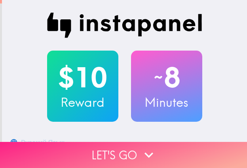
click at [101, 142] on button "Let's go" at bounding box center [123, 155] width 247 height 26
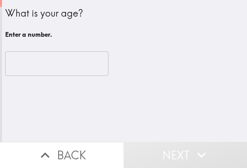
click at [28, 61] on input "number" at bounding box center [56, 63] width 103 height 25
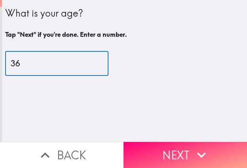
type input "36"
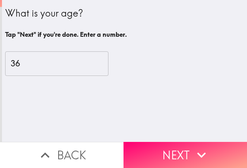
click at [150, 151] on button "Next" at bounding box center [184, 155] width 123 height 26
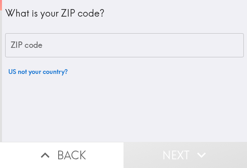
click at [59, 44] on input "ZIP code" at bounding box center [124, 45] width 238 height 25
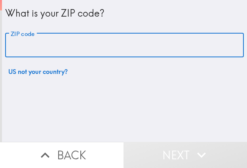
paste input "33603"
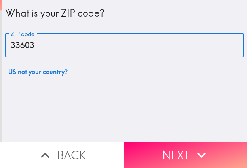
type input "33603"
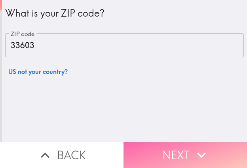
click at [187, 144] on button "Next" at bounding box center [184, 155] width 123 height 26
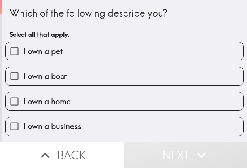
drag, startPoint x: 95, startPoint y: 123, endPoint x: 168, endPoint y: 126, distance: 72.4
click at [95, 123] on label "I own a business" at bounding box center [125, 126] width 238 height 18
click at [23, 123] on input "I own a business" at bounding box center [15, 126] width 18 height 18
checkbox input "true"
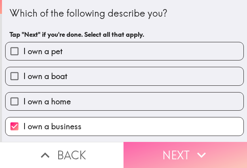
click at [155, 148] on button "Next" at bounding box center [184, 155] width 123 height 26
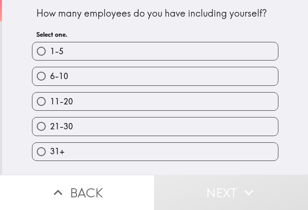
click at [85, 105] on label "11-20" at bounding box center [155, 102] width 246 height 18
click at [50, 105] on input "11-20" at bounding box center [41, 102] width 18 height 18
radio input "true"
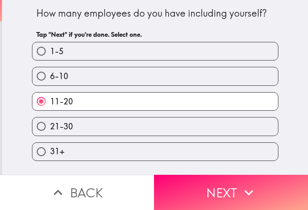
drag, startPoint x: 196, startPoint y: 189, endPoint x: 179, endPoint y: 210, distance: 27.0
click at [196, 168] on button "Next" at bounding box center [231, 192] width 154 height 35
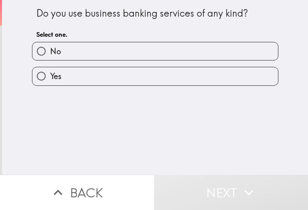
click at [140, 68] on label "Yes" at bounding box center [155, 76] width 246 height 18
click at [50, 68] on input "Yes" at bounding box center [41, 76] width 18 height 18
radio input "true"
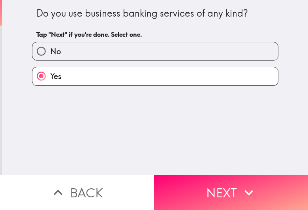
click at [221, 168] on button "Next" at bounding box center [231, 192] width 154 height 35
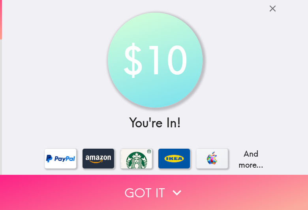
drag, startPoint x: 111, startPoint y: 177, endPoint x: 213, endPoint y: 186, distance: 102.0
click at [111, 168] on button "Got it" at bounding box center [154, 192] width 308 height 35
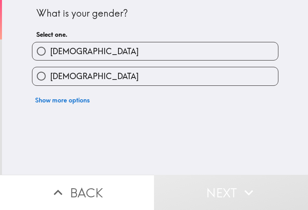
click at [105, 53] on label "Male" at bounding box center [155, 51] width 246 height 18
click at [50, 53] on input "Male" at bounding box center [41, 51] width 18 height 18
radio input "true"
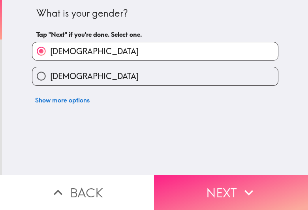
drag, startPoint x: 200, startPoint y: 178, endPoint x: 210, endPoint y: 180, distance: 10.5
click at [200, 168] on button "Next" at bounding box center [231, 192] width 154 height 35
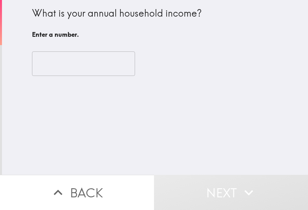
click at [100, 64] on input "number" at bounding box center [83, 63] width 103 height 25
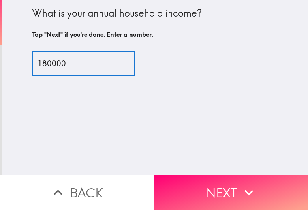
type input "180000"
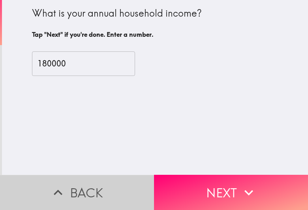
drag, startPoint x: 129, startPoint y: 183, endPoint x: 147, endPoint y: 182, distance: 17.4
click at [131, 168] on button "Back" at bounding box center [77, 192] width 154 height 35
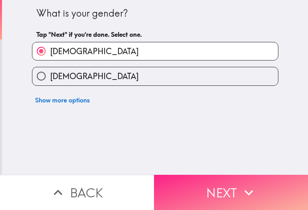
click at [202, 168] on button "Next" at bounding box center [231, 192] width 154 height 35
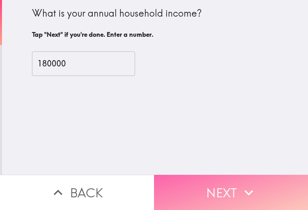
click at [200, 168] on button "Next" at bounding box center [231, 192] width 154 height 35
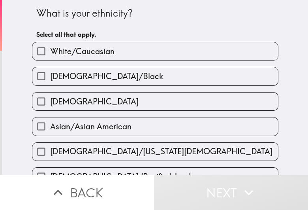
click at [95, 54] on span "White/Caucasian" at bounding box center [82, 51] width 64 height 11
click at [50, 54] on input "White/Caucasian" at bounding box center [41, 51] width 18 height 18
checkbox input "true"
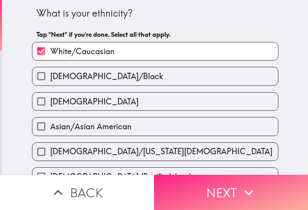
click at [244, 168] on icon "button" at bounding box center [248, 192] width 17 height 17
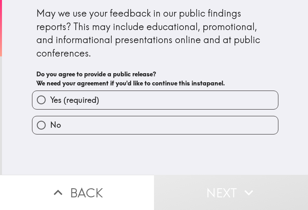
drag, startPoint x: 138, startPoint y: 96, endPoint x: 149, endPoint y: 98, distance: 10.8
click at [139, 96] on label "Yes (required)" at bounding box center [155, 100] width 246 height 18
click at [50, 96] on input "Yes (required)" at bounding box center [41, 100] width 18 height 18
radio input "true"
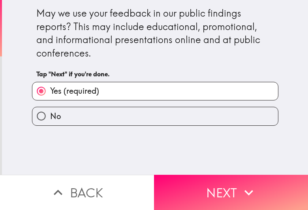
drag, startPoint x: 245, startPoint y: 187, endPoint x: 306, endPoint y: 173, distance: 62.1
click at [246, 168] on icon "button" at bounding box center [249, 193] width 9 height 6
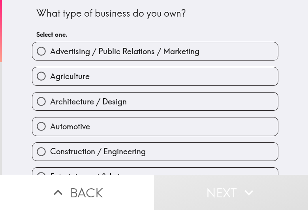
click at [232, 100] on label "Architecture / Design" at bounding box center [155, 102] width 246 height 18
click at [50, 100] on input "Architecture / Design" at bounding box center [41, 102] width 18 height 18
radio input "true"
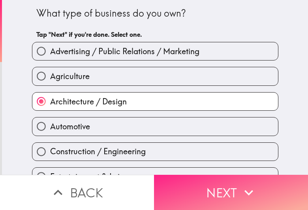
click at [197, 168] on button "Next" at bounding box center [231, 192] width 154 height 35
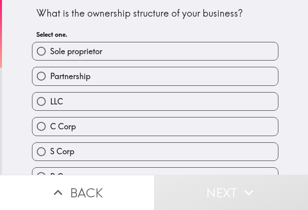
drag, startPoint x: 129, startPoint y: 70, endPoint x: 308, endPoint y: 84, distance: 179.0
click at [141, 72] on label "Partnership" at bounding box center [155, 76] width 246 height 18
click at [50, 72] on input "Partnership" at bounding box center [41, 76] width 18 height 18
radio input "true"
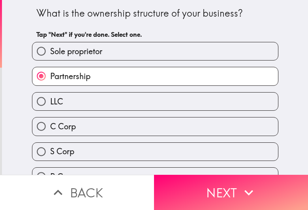
drag, startPoint x: 242, startPoint y: 188, endPoint x: 307, endPoint y: 196, distance: 65.8
click at [242, 168] on icon "button" at bounding box center [248, 192] width 17 height 17
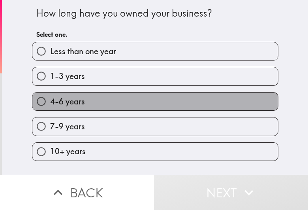
drag, startPoint x: 85, startPoint y: 103, endPoint x: 242, endPoint y: 108, distance: 156.7
click at [87, 103] on label "4-6 years" at bounding box center [155, 102] width 246 height 18
click at [50, 103] on input "4-6 years" at bounding box center [41, 102] width 18 height 18
radio input "true"
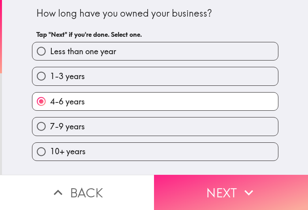
click at [199, 168] on button "Next" at bounding box center [231, 192] width 154 height 35
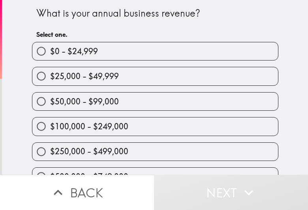
click at [132, 99] on label "$50,000 - $99,000" at bounding box center [155, 102] width 246 height 18
click at [50, 99] on input "$50,000 - $99,000" at bounding box center [41, 102] width 18 height 18
radio input "true"
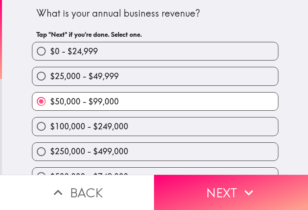
drag, startPoint x: 228, startPoint y: 180, endPoint x: 306, endPoint y: 196, distance: 79.9
click at [231, 168] on button "Next" at bounding box center [231, 192] width 154 height 35
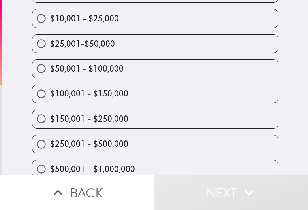
scroll to position [99, 0]
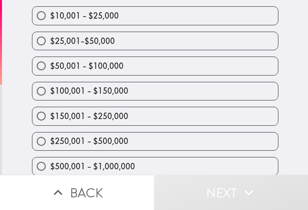
drag, startPoint x: 131, startPoint y: 117, endPoint x: 272, endPoint y: 127, distance: 141.5
click at [131, 117] on label "$150,001 - $250,000" at bounding box center [155, 116] width 246 height 18
click at [50, 117] on input "$150,001 - $250,000" at bounding box center [41, 116] width 18 height 18
radio input "true"
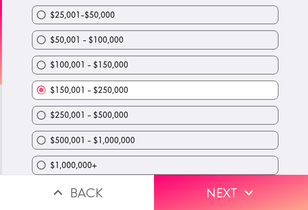
scroll to position [134, 0]
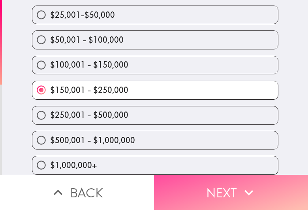
drag, startPoint x: 204, startPoint y: 187, endPoint x: 307, endPoint y: 192, distance: 103.7
click at [205, 168] on button "Next" at bounding box center [231, 192] width 154 height 35
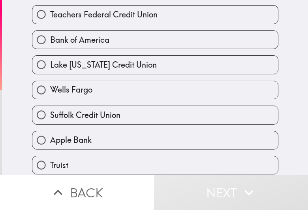
click at [109, 99] on label "Wells Fargo" at bounding box center [155, 90] width 246 height 18
click at [50, 99] on input "Wells Fargo" at bounding box center [41, 90] width 18 height 18
radio input "true"
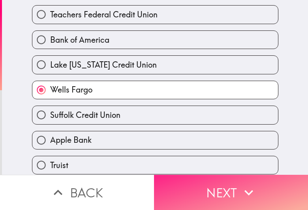
drag, startPoint x: 218, startPoint y: 179, endPoint x: 229, endPoint y: 180, distance: 11.9
click at [218, 168] on button "Next" at bounding box center [231, 192] width 154 height 35
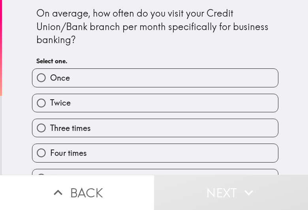
click at [77, 131] on span "Three times" at bounding box center [70, 128] width 41 height 11
click at [50, 131] on input "Three times" at bounding box center [41, 128] width 18 height 18
radio input "true"
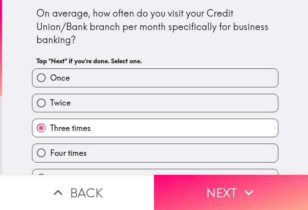
click at [146, 161] on label "Four times" at bounding box center [155, 153] width 246 height 18
click at [50, 161] on input "Four times" at bounding box center [41, 153] width 18 height 18
radio input "true"
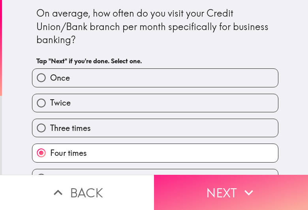
click at [246, 168] on button "Next" at bounding box center [231, 192] width 154 height 35
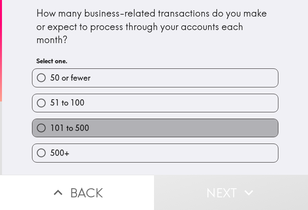
click at [145, 120] on label "101 to 500" at bounding box center [155, 128] width 246 height 18
click at [50, 120] on input "101 to 500" at bounding box center [41, 128] width 18 height 18
radio input "true"
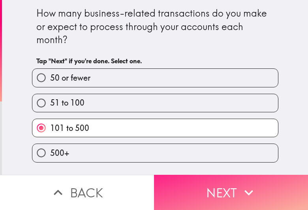
click at [222, 168] on button "Next" at bounding box center [231, 192] width 154 height 35
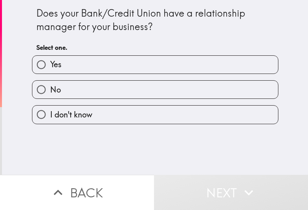
drag, startPoint x: 94, startPoint y: 86, endPoint x: 111, endPoint y: 90, distance: 17.4
click at [97, 86] on label "No" at bounding box center [155, 90] width 246 height 18
click at [50, 86] on input "No" at bounding box center [41, 90] width 18 height 18
radio input "true"
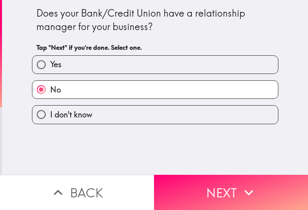
drag, startPoint x: 193, startPoint y: 194, endPoint x: 306, endPoint y: 190, distance: 114.0
click at [194, 168] on button "Next" at bounding box center [231, 192] width 154 height 35
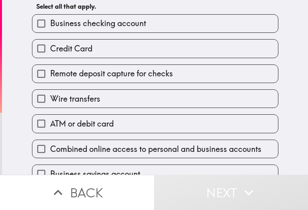
scroll to position [99, 0]
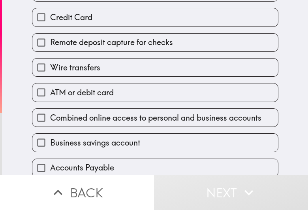
click at [137, 64] on label "Wire transfers" at bounding box center [155, 68] width 246 height 18
click at [50, 64] on input "Wire transfers" at bounding box center [41, 68] width 18 height 18
checkbox input "true"
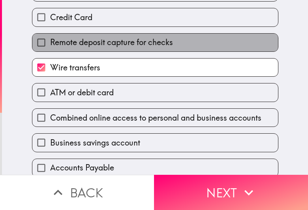
click at [137, 45] on span "Remote deposit capture for checks" at bounding box center [111, 42] width 123 height 11
click at [50, 45] on input "Remote deposit capture for checks" at bounding box center [41, 43] width 18 height 18
checkbox input "true"
click at [135, 23] on label "Credit Card" at bounding box center [155, 17] width 246 height 18
click at [50, 23] on input "Credit Card" at bounding box center [41, 17] width 18 height 18
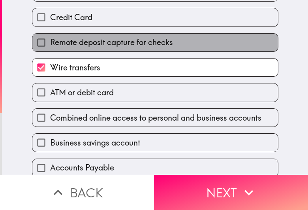
checkbox input "true"
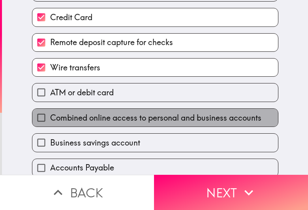
drag, startPoint x: 127, startPoint y: 118, endPoint x: 121, endPoint y: 151, distance: 33.4
click at [127, 119] on span "Combined online access to personal and business accounts" at bounding box center [156, 117] width 212 height 11
click at [50, 119] on input "Combined online access to personal and business accounts" at bounding box center [41, 118] width 18 height 18
checkbox input "true"
drag, startPoint x: 121, startPoint y: 151, endPoint x: 128, endPoint y: 133, distance: 19.0
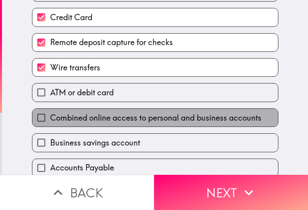
click at [121, 149] on label "Business savings account" at bounding box center [155, 143] width 246 height 18
click at [50, 149] on input "Business savings account" at bounding box center [41, 143] width 18 height 18
checkbox input "true"
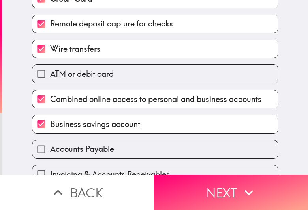
scroll to position [198, 0]
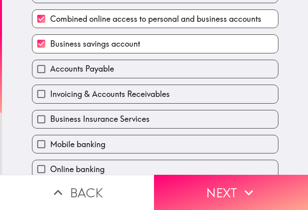
click at [137, 114] on label "Business Insurance Services" at bounding box center [155, 119] width 246 height 18
click at [50, 114] on input "Business Insurance Services" at bounding box center [41, 119] width 18 height 18
checkbox input "true"
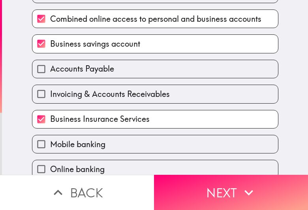
scroll to position [171, 0]
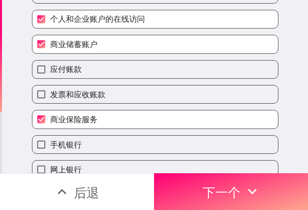
drag, startPoint x: 70, startPoint y: 151, endPoint x: 11, endPoint y: 124, distance: 64.4
click at [70, 149] on font "手机银行" at bounding box center [66, 145] width 32 height 10
click at [50, 151] on input "手机银行" at bounding box center [41, 145] width 18 height 18
checkbox input "true"
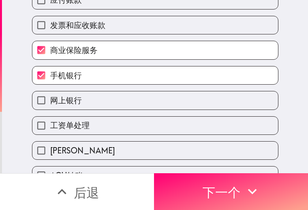
scroll to position [288, 0]
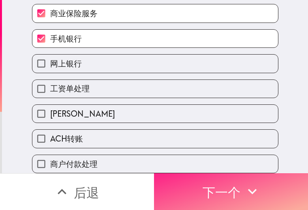
click at [246, 168] on button "下一个" at bounding box center [231, 191] width 154 height 37
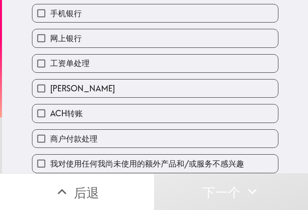
scroll to position [313, 0]
drag, startPoint x: 157, startPoint y: 146, endPoint x: 307, endPoint y: 156, distance: 151.0
click at [157, 154] on div "我对使用任何我尚未使用的额外产品和/或服务不感兴趣" at bounding box center [155, 163] width 247 height 19
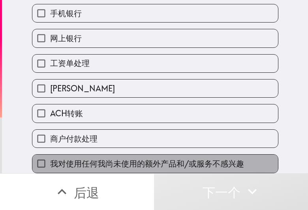
drag, startPoint x: 248, startPoint y: 152, endPoint x: 240, endPoint y: 163, distance: 13.5
click at [246, 155] on label "我对使用任何我尚未使用的额外产品和/或服务不感兴趣" at bounding box center [155, 164] width 246 height 18
click at [50, 155] on input "我对使用任何我尚未使用的额外产品和/或服务不感兴趣" at bounding box center [41, 164] width 18 height 18
checkbox input "true"
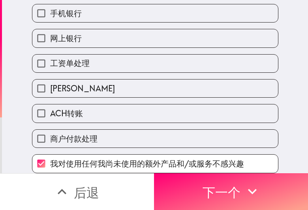
drag, startPoint x: 231, startPoint y: 175, endPoint x: 111, endPoint y: 178, distance: 120.3
click at [231, 168] on font "下一个" at bounding box center [222, 192] width 38 height 24
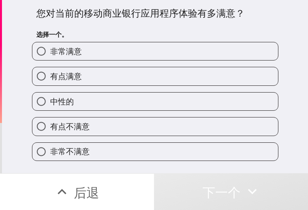
drag, startPoint x: 131, startPoint y: 104, endPoint x: 194, endPoint y: 106, distance: 62.5
click at [131, 104] on label "中性的" at bounding box center [155, 102] width 246 height 18
click at [50, 104] on input "中性的" at bounding box center [41, 102] width 18 height 18
radio input "true"
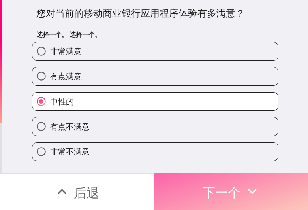
drag, startPoint x: 227, startPoint y: 186, endPoint x: 234, endPoint y: 187, distance: 6.4
click at [229, 168] on font "下一个" at bounding box center [222, 193] width 38 height 16
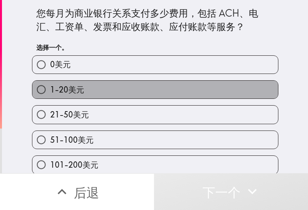
drag, startPoint x: 113, startPoint y: 91, endPoint x: 306, endPoint y: 85, distance: 193.1
click at [113, 91] on label "1-20美元" at bounding box center [155, 90] width 246 height 18
click at [50, 91] on input "1-20美元" at bounding box center [41, 90] width 18 height 18
radio input "true"
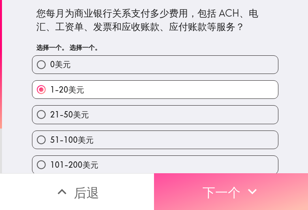
drag, startPoint x: 267, startPoint y: 194, endPoint x: 65, endPoint y: 198, distance: 201.7
click at [246, 168] on button "下一个" at bounding box center [231, 191] width 154 height 37
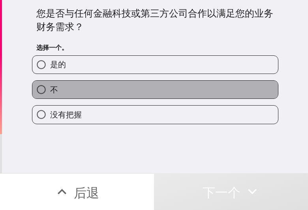
drag, startPoint x: 65, startPoint y: 88, endPoint x: 264, endPoint y: 95, distance: 198.6
click at [77, 89] on label "不" at bounding box center [155, 90] width 246 height 18
click at [50, 89] on input "不" at bounding box center [41, 90] width 18 height 18
radio input "true"
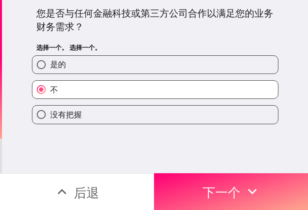
drag, startPoint x: 243, startPoint y: 186, endPoint x: 306, endPoint y: 194, distance: 62.9
click at [244, 168] on icon "button" at bounding box center [252, 191] width 17 height 17
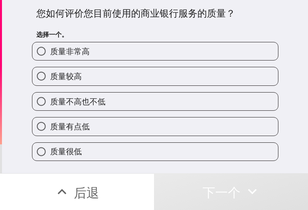
click at [99, 74] on label "质量较高" at bounding box center [155, 76] width 246 height 18
click at [50, 74] on input "质量较高" at bounding box center [41, 76] width 18 height 18
radio input "true"
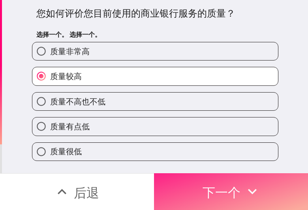
drag, startPoint x: 227, startPoint y: 180, endPoint x: 213, endPoint y: 182, distance: 14.8
click at [227, 168] on font "下一个" at bounding box center [222, 193] width 38 height 16
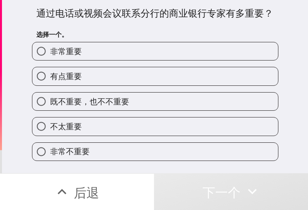
drag, startPoint x: 102, startPoint y: 101, endPoint x: 138, endPoint y: 101, distance: 36.8
click at [104, 101] on font "既不重要，也不不重要" at bounding box center [89, 101] width 79 height 10
click at [50, 101] on input "既不重要，也不不重要" at bounding box center [41, 102] width 18 height 18
radio input "true"
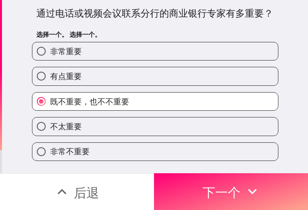
drag, startPoint x: 273, startPoint y: 187, endPoint x: 307, endPoint y: 193, distance: 34.6
click at [246, 168] on button "下一个" at bounding box center [231, 191] width 154 height 37
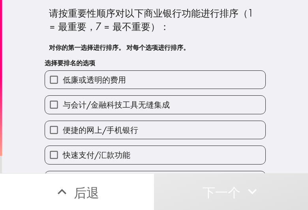
click at [136, 118] on div "便捷的网上/手机银行" at bounding box center [152, 126] width 228 height 25
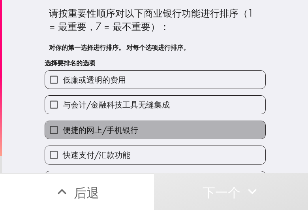
click at [139, 135] on label "便捷的网上/手机银行" at bounding box center [155, 130] width 221 height 18
click at [63, 135] on input "便捷的网上/手机银行" at bounding box center [54, 130] width 18 height 18
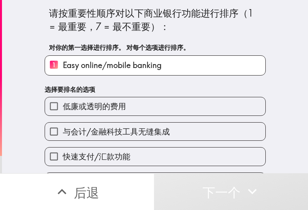
click at [157, 122] on div "与会计/金融科技工具无缝集成" at bounding box center [155, 131] width 221 height 19
click at [157, 135] on font "与会计/金融科技工具无缝集成" at bounding box center [116, 132] width 107 height 10
click at [63, 135] on input "与会计/金融科技工具无缝集成" at bounding box center [54, 132] width 18 height 18
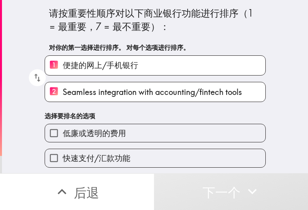
click at [159, 133] on label "低廉或透明的费用" at bounding box center [155, 133] width 221 height 18
click at [63, 133] on input "低廉或透明的费用" at bounding box center [54, 133] width 18 height 18
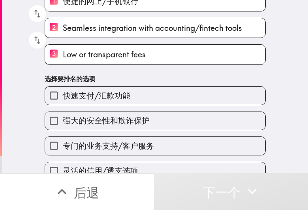
scroll to position [79, 0]
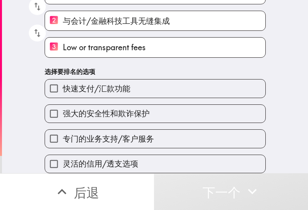
click at [167, 155] on label "灵活的信用/透支选项" at bounding box center [155, 164] width 221 height 18
click at [63, 155] on input "灵活的信用/透支选项" at bounding box center [54, 164] width 18 height 18
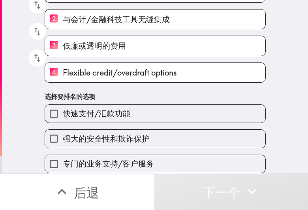
click at [175, 148] on div "专门的业务支持/客户服务" at bounding box center [152, 160] width 228 height 25
click at [173, 135] on label "强大的安全性和欺诈保护" at bounding box center [155, 139] width 221 height 18
click at [63, 135] on input "强大的安全性和欺诈保护" at bounding box center [54, 139] width 18 height 18
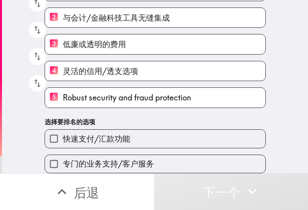
click at [174, 155] on div "专门的业务支持/客户服务" at bounding box center [155, 164] width 221 height 19
drag, startPoint x: 176, startPoint y: 138, endPoint x: 182, endPoint y: 151, distance: 14.5
click at [176, 137] on label "快速支付/汇款功能" at bounding box center [155, 139] width 221 height 18
click at [63, 137] on input "快速支付/汇款功能" at bounding box center [54, 139] width 18 height 18
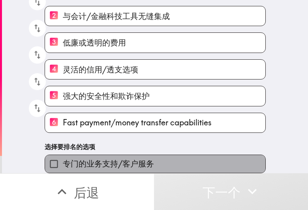
click at [179, 157] on label "专门的业务支持/客户服务" at bounding box center [155, 164] width 221 height 18
click at [63, 157] on input "专门的业务支持/客户服务" at bounding box center [54, 164] width 18 height 18
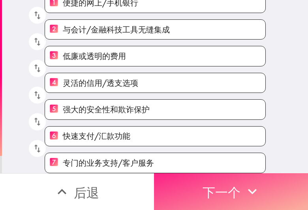
click at [194, 168] on button "下一个" at bounding box center [231, 191] width 154 height 37
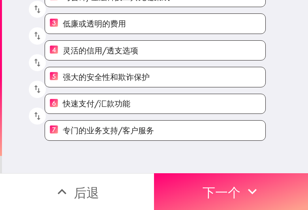
scroll to position [0, 0]
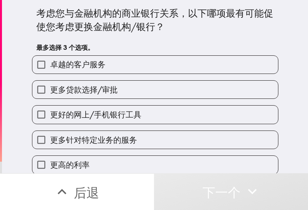
click at [169, 132] on label "更多针对特定业务的服务" at bounding box center [155, 140] width 246 height 18
click at [50, 132] on input "更多针对特定业务的服务" at bounding box center [41, 140] width 18 height 18
checkbox input "true"
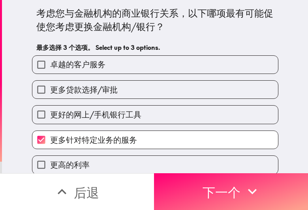
drag, startPoint x: 167, startPoint y: 123, endPoint x: 169, endPoint y: 114, distance: 10.1
click at [167, 123] on label "更好的网上/手机银行工具" at bounding box center [155, 115] width 246 height 18
click at [50, 123] on input "更好的网上/手机银行工具" at bounding box center [41, 115] width 18 height 18
checkbox input "true"
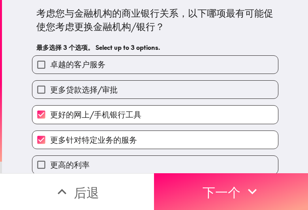
click at [168, 97] on label "更多贷款选择/审批" at bounding box center [155, 90] width 246 height 18
click at [50, 97] on input "更多贷款选择/审批" at bounding box center [41, 90] width 18 height 18
checkbox input "true"
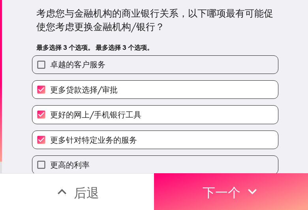
drag, startPoint x: 227, startPoint y: 184, endPoint x: 307, endPoint y: 196, distance: 80.7
click at [227, 168] on font "下一个" at bounding box center [222, 193] width 38 height 16
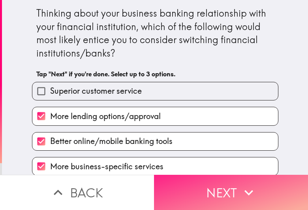
click at [250, 184] on icon "button" at bounding box center [248, 192] width 17 height 17
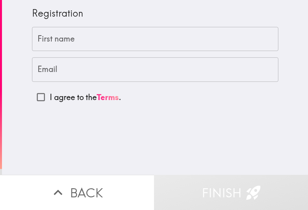
click at [87, 38] on input "First name" at bounding box center [155, 39] width 247 height 25
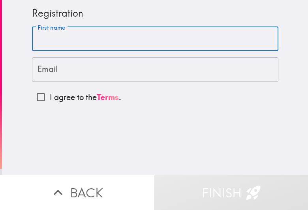
paste input "[PERSON_NAME]"
type input "[PERSON_NAME]"
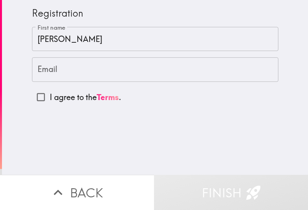
click at [103, 69] on input "Email" at bounding box center [155, 69] width 247 height 25
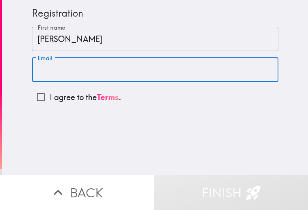
paste input "[EMAIL_ADDRESS][DOMAIN_NAME]"
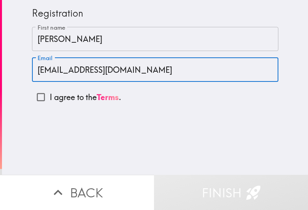
type input "[EMAIL_ADDRESS][DOMAIN_NAME]"
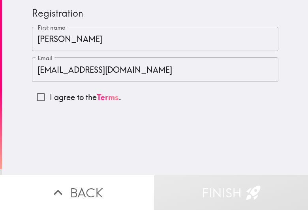
click at [63, 97] on p "I agree to the Terms ." at bounding box center [86, 97] width 72 height 11
click at [50, 97] on input "I agree to the Terms ." at bounding box center [41, 97] width 18 height 18
checkbox input "true"
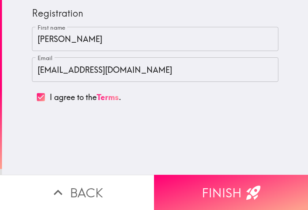
click at [176, 130] on div "Registration First name [PERSON_NAME] First name Email [EMAIL_ADDRESS][DOMAIN_N…" at bounding box center [155, 87] width 306 height 175
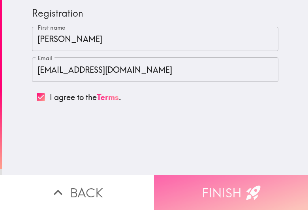
click at [206, 175] on button "Finish" at bounding box center [231, 192] width 154 height 35
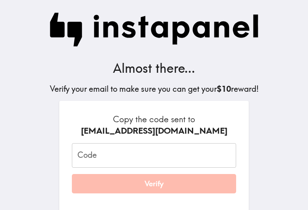
click at [146, 149] on input "Code" at bounding box center [154, 155] width 165 height 25
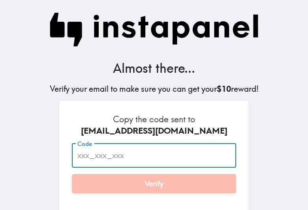
paste input "PQt_pUA_253"
type input "PQt_pUA_253"
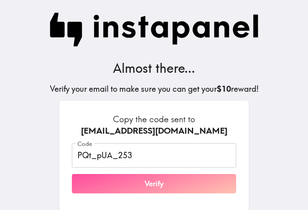
click at [199, 187] on button "Verify" at bounding box center [154, 184] width 165 height 20
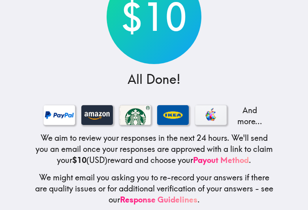
scroll to position [96, 0]
